Goal: Submit feedback/report problem

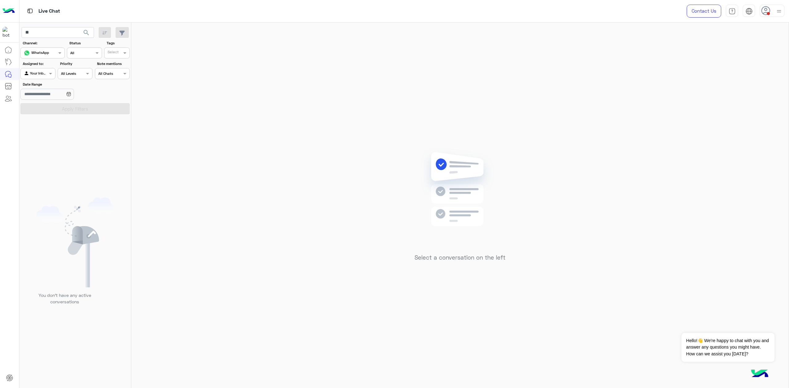
click at [770, 15] on icon at bounding box center [765, 10] width 9 height 9
click at [747, 89] on label "Offline" at bounding box center [745, 87] width 67 height 11
